Goal: Manage account settings

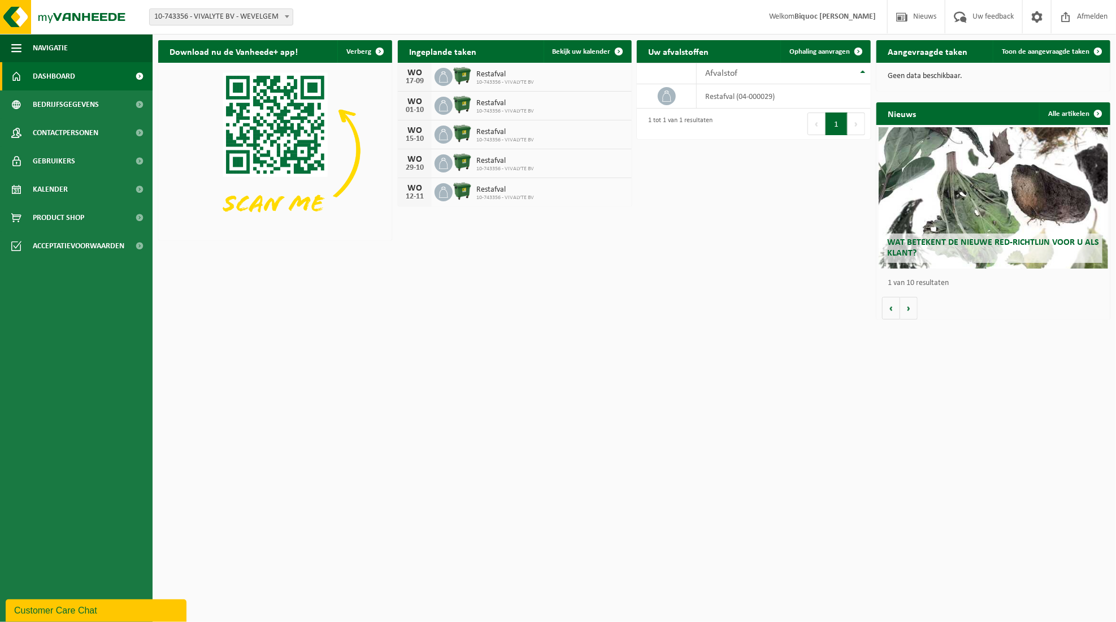
click at [58, 74] on span "Dashboard" at bounding box center [54, 76] width 42 height 28
click at [1033, 16] on span at bounding box center [1036, 16] width 17 height 33
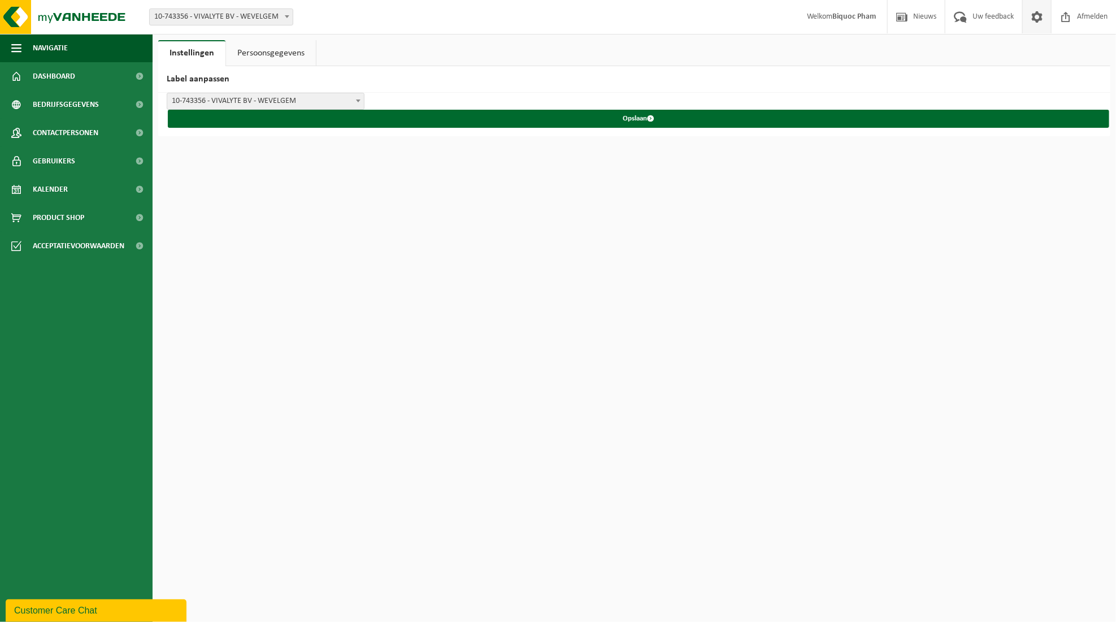
click at [284, 20] on span at bounding box center [286, 16] width 11 height 15
click at [381, 13] on div "Vestiging: 10-743356 - VIVALYTE BV - WEVELGEM 10-743356 - VIVALYTE BV - WEVELGE…" at bounding box center [558, 17] width 1116 height 34
